Goal: Register for event/course

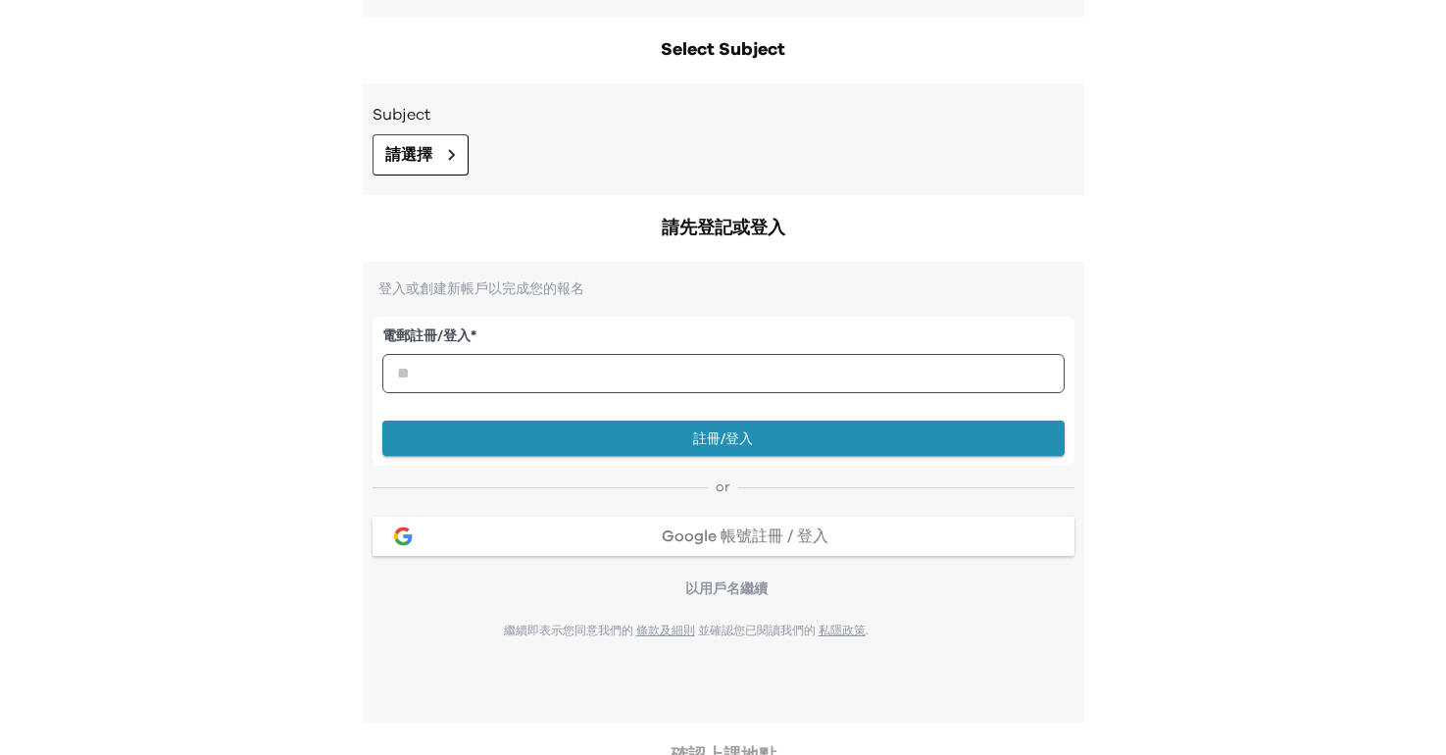
scroll to position [96, 0]
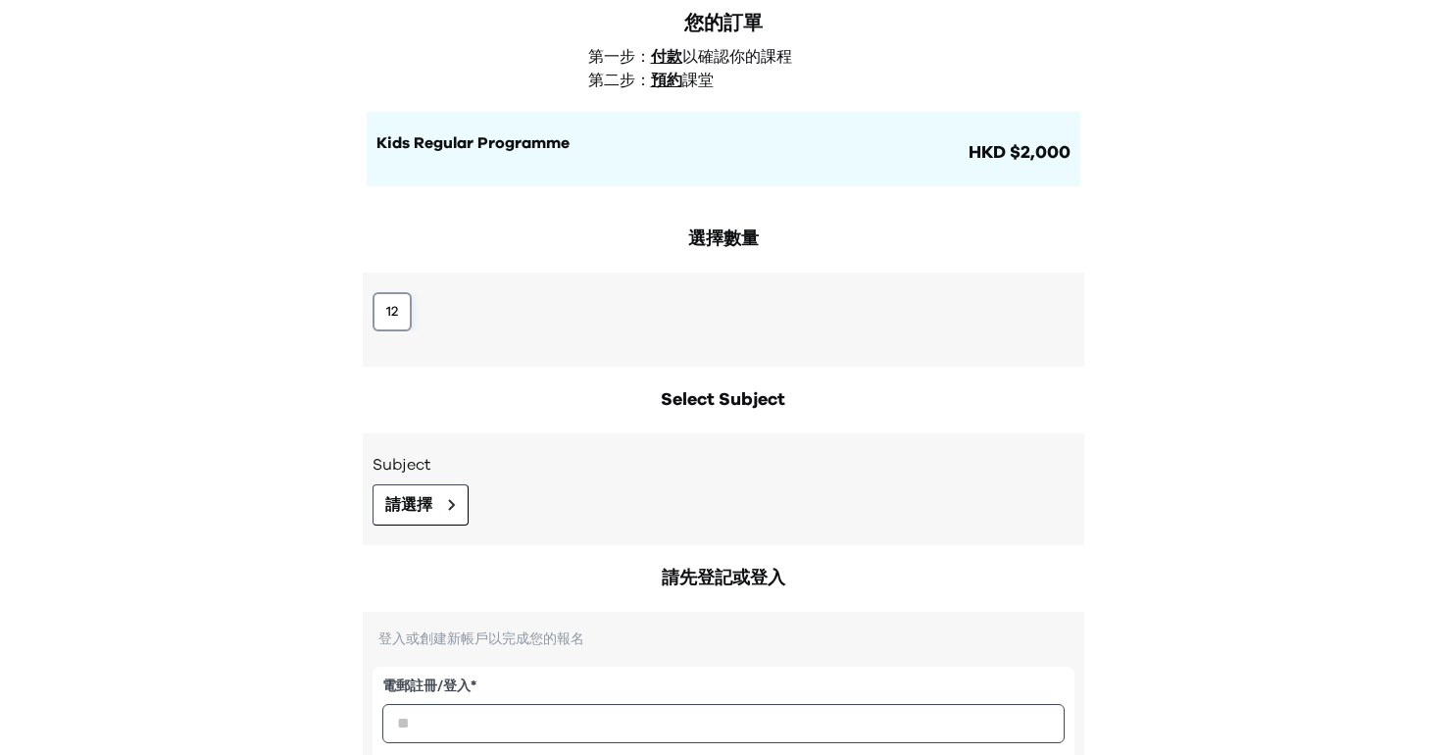
click at [391, 307] on button "12" at bounding box center [391, 311] width 39 height 39
click at [435, 494] on button "請選擇" at bounding box center [420, 504] width 96 height 41
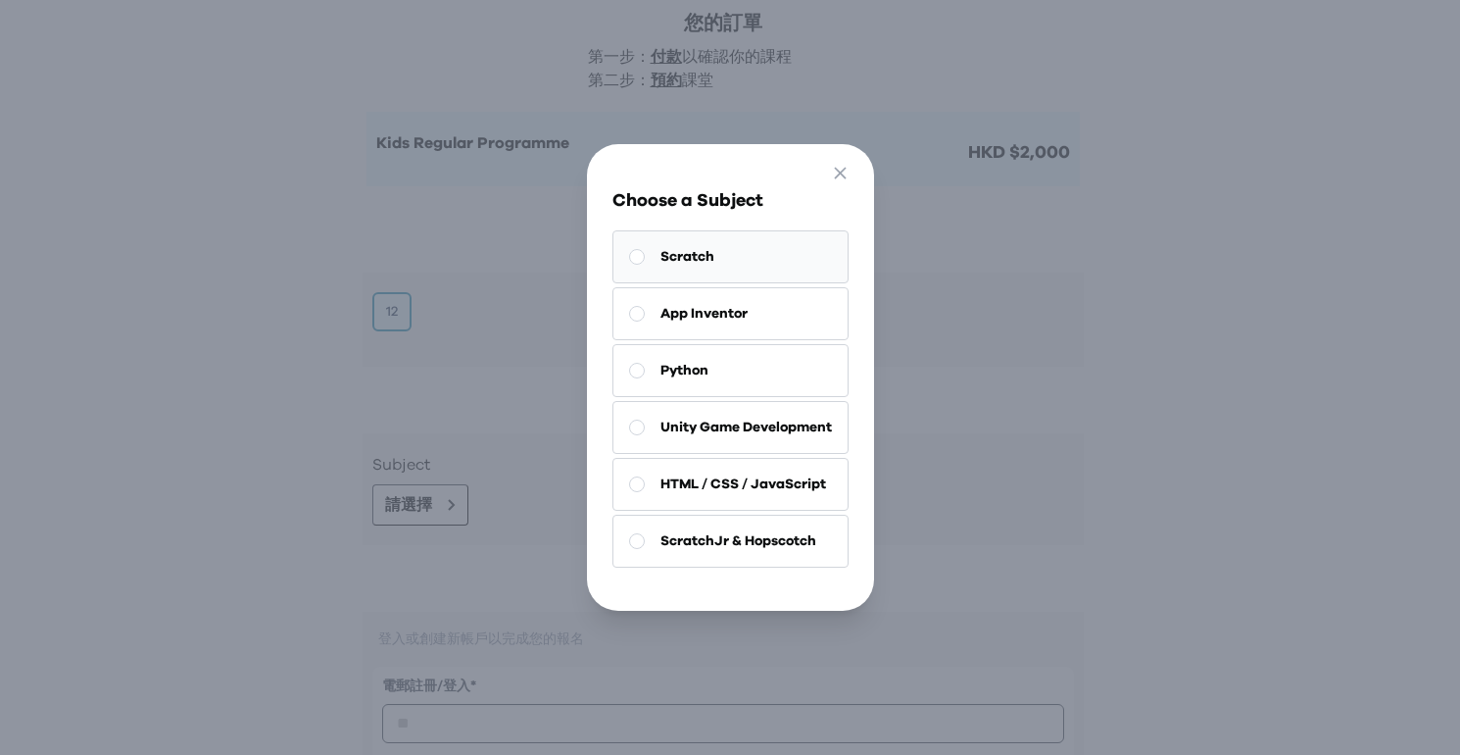
click at [703, 262] on button "Scratch" at bounding box center [731, 256] width 236 height 53
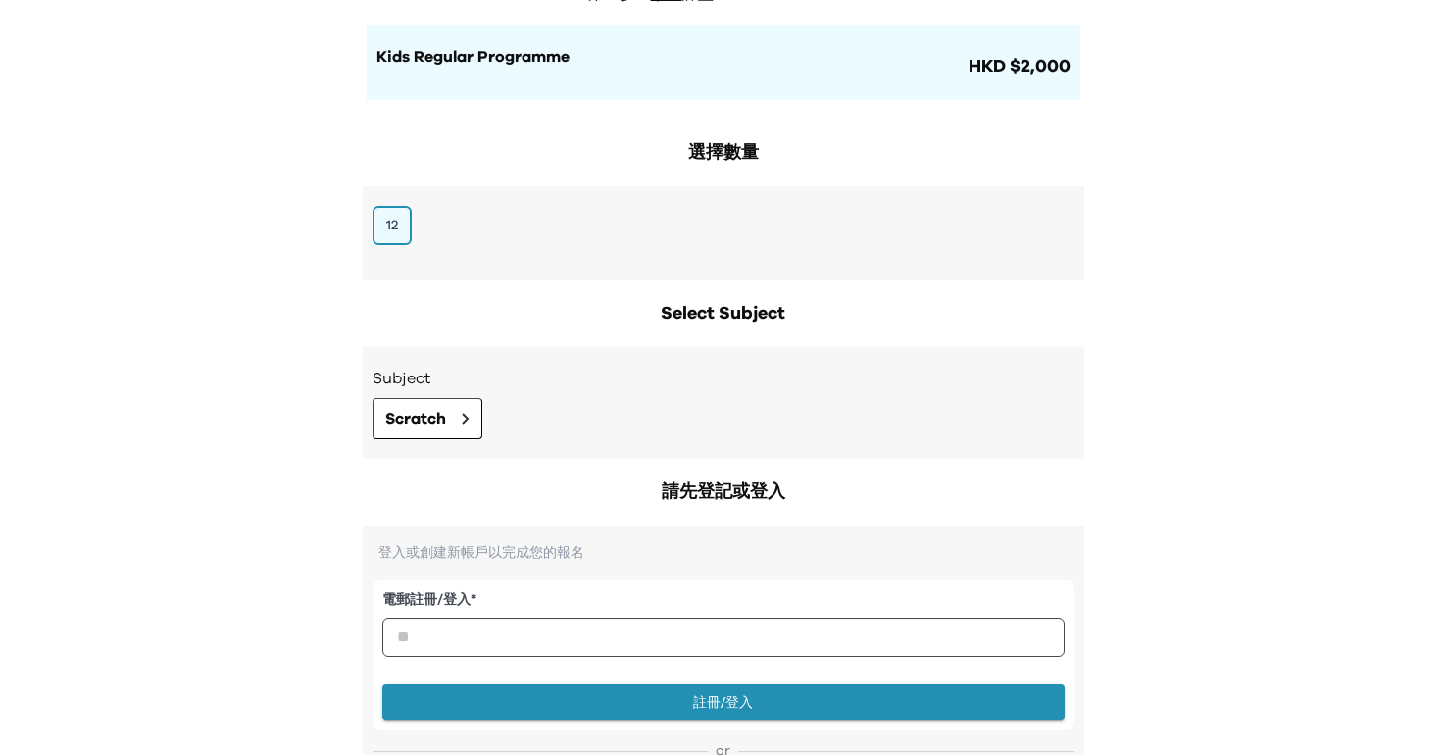
scroll to position [393, 0]
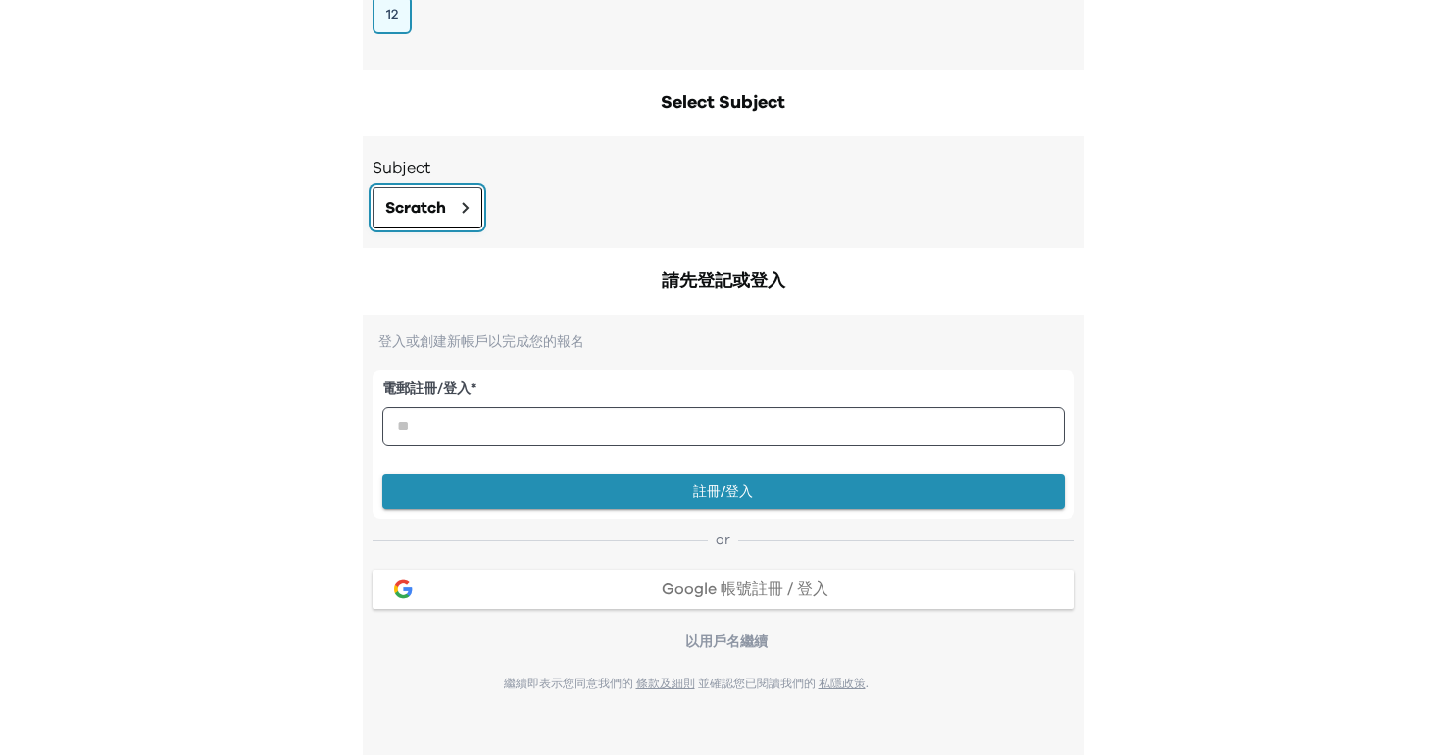
click at [450, 205] on button "Scratch" at bounding box center [427, 207] width 110 height 41
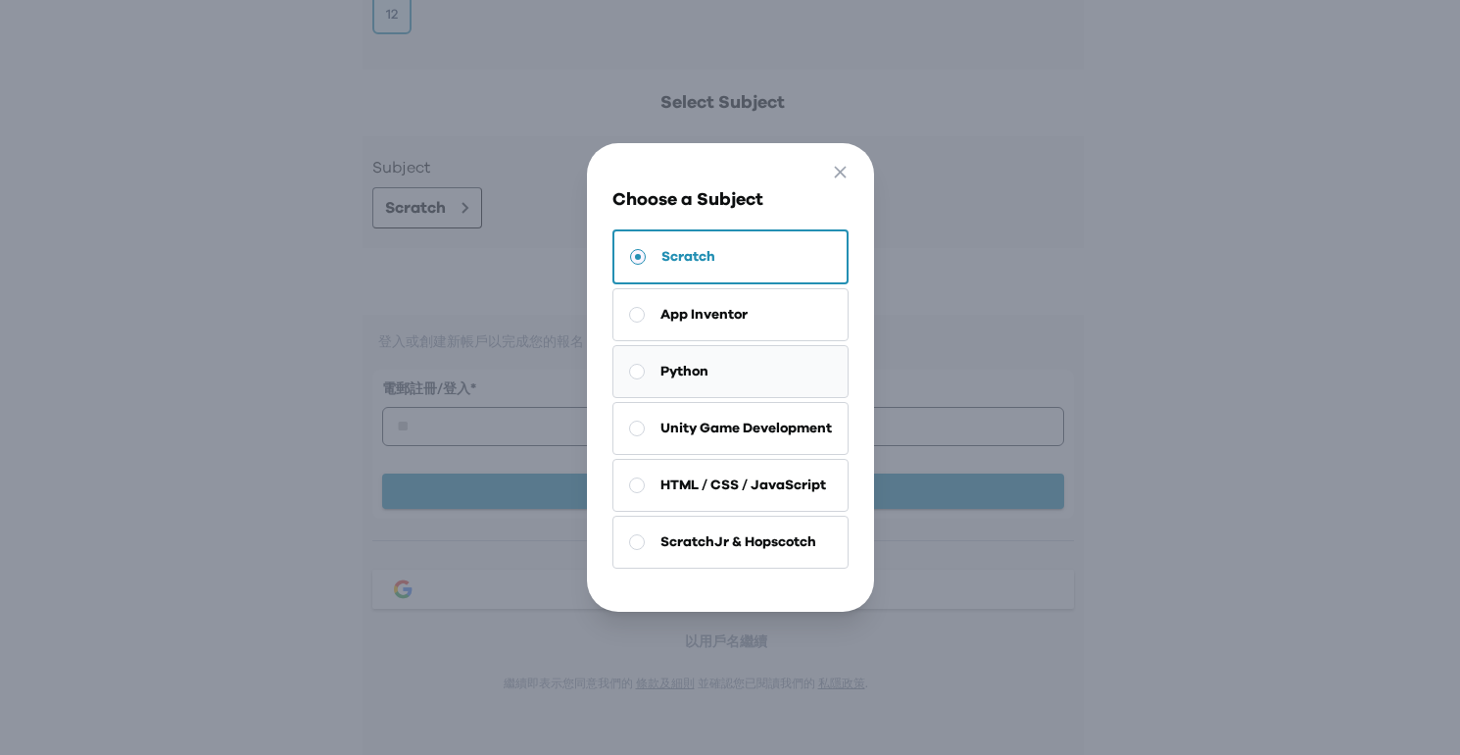
click at [664, 345] on button "Python" at bounding box center [731, 371] width 236 height 53
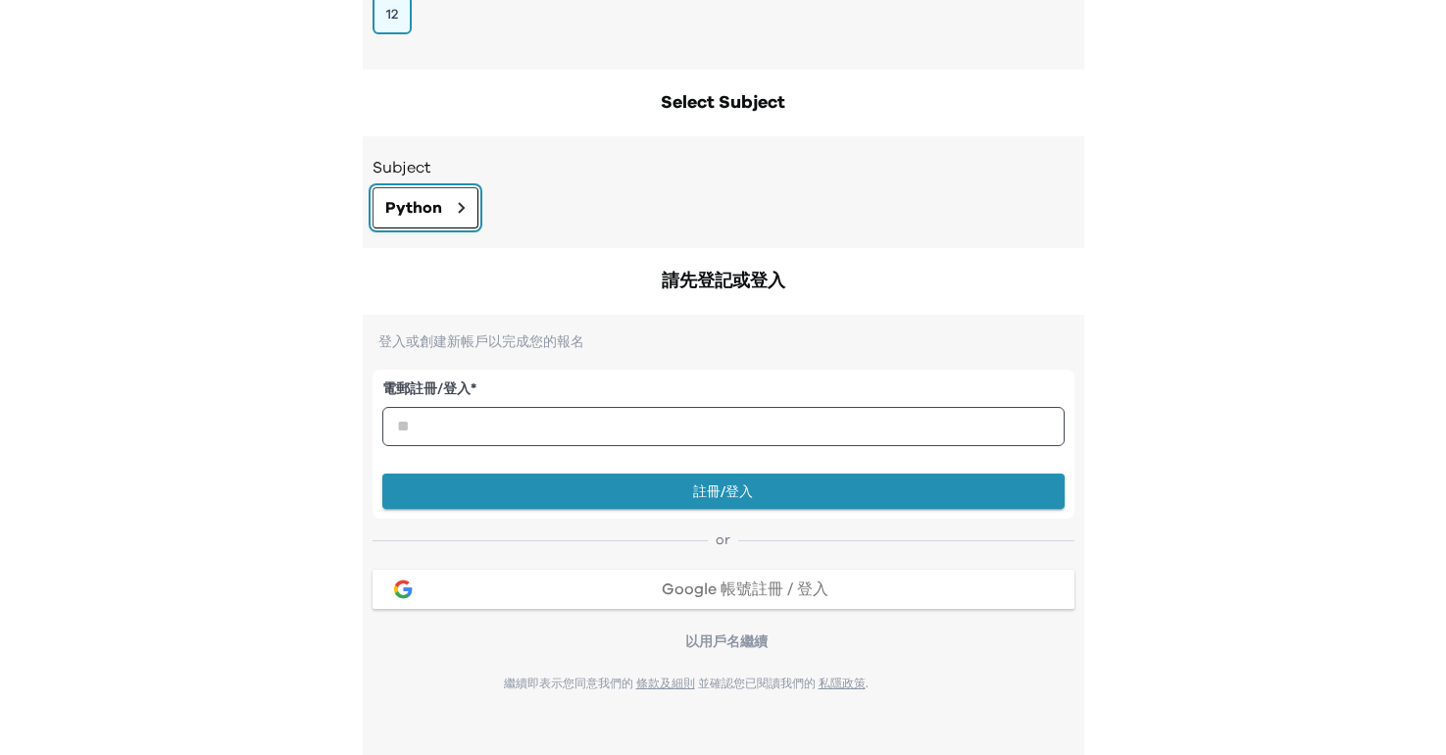
click at [442, 216] on button "Python" at bounding box center [425, 207] width 106 height 41
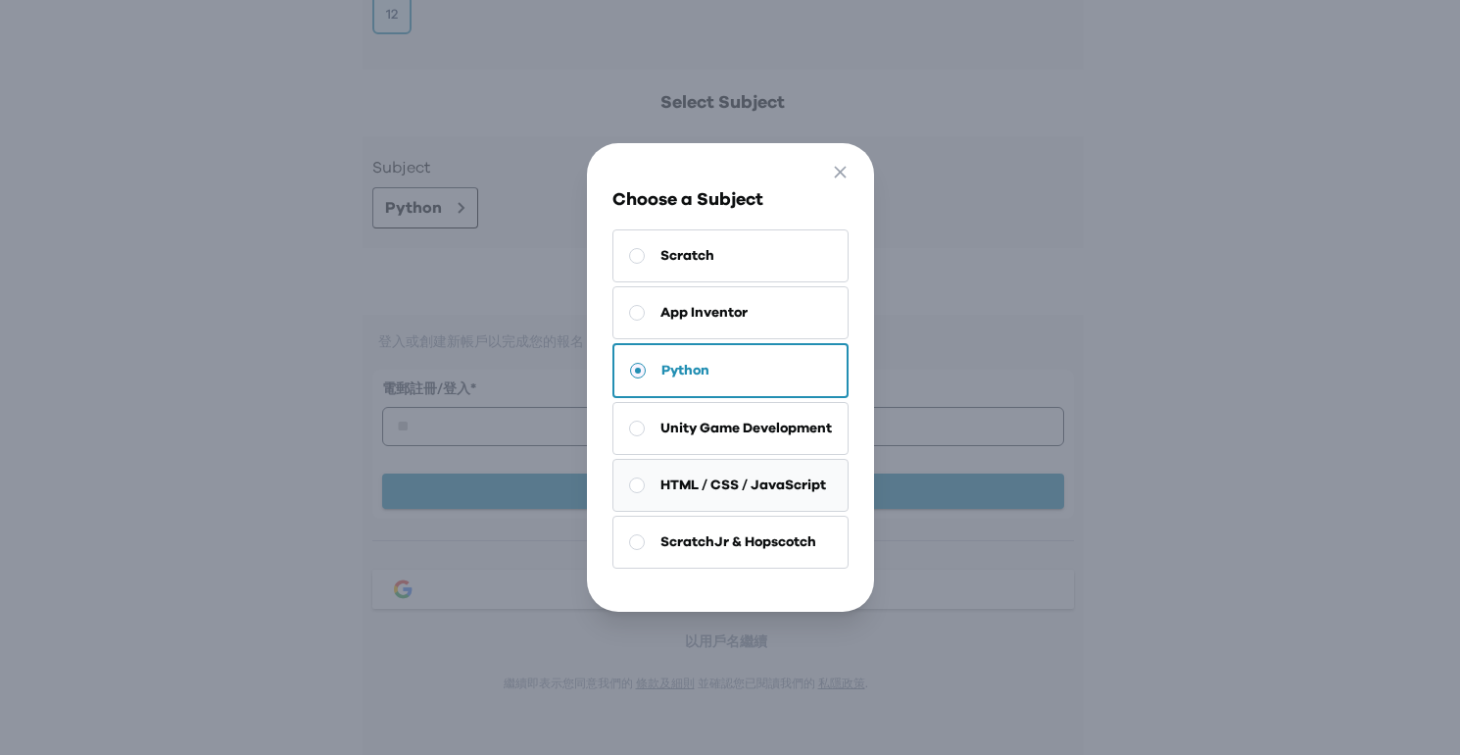
click at [690, 459] on button "HTML / CSS / JavaScript" at bounding box center [731, 485] width 236 height 53
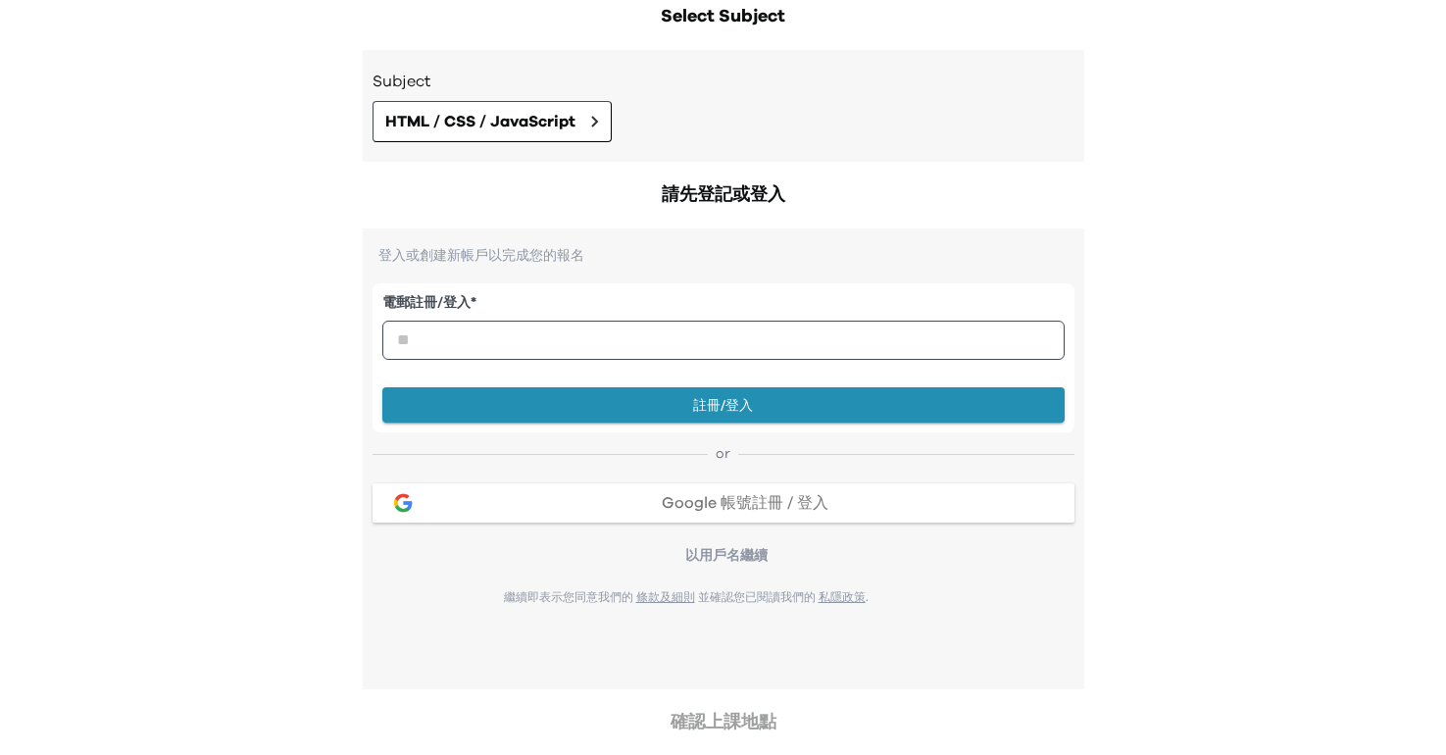
scroll to position [61, 0]
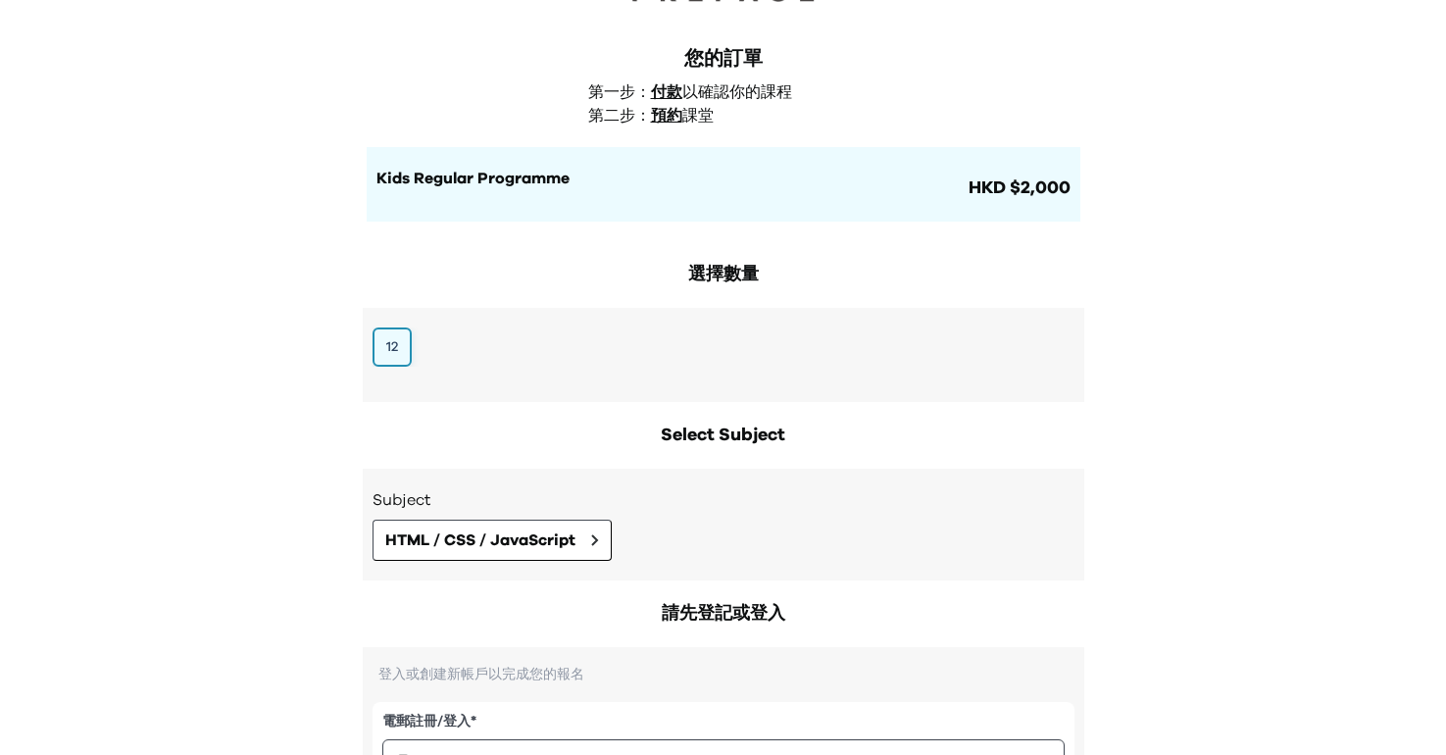
click at [396, 345] on button "12" at bounding box center [391, 346] width 39 height 39
click at [669, 322] on div "12" at bounding box center [723, 355] width 721 height 94
